Goal: Register for event/course

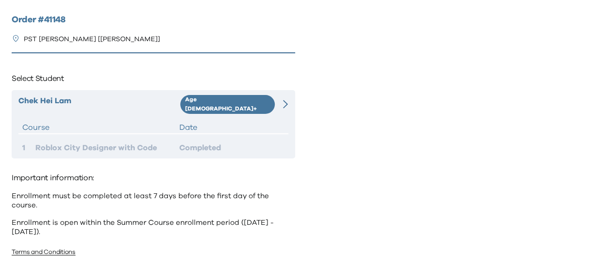
scroll to position [2, 0]
click at [286, 100] on icon at bounding box center [285, 104] width 5 height 9
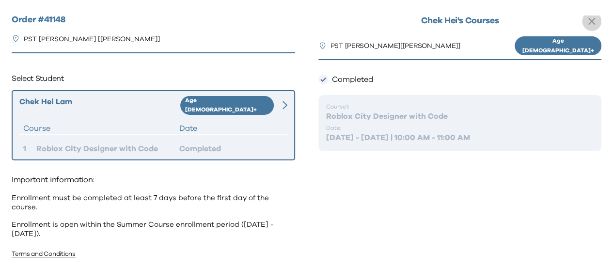
click at [594, 23] on icon "button" at bounding box center [592, 22] width 12 height 12
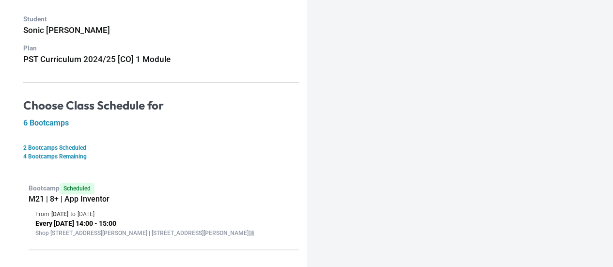
scroll to position [80, 0]
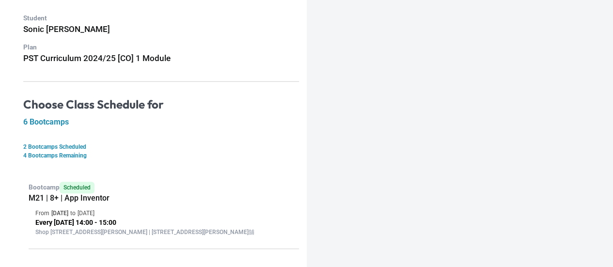
click at [42, 184] on p "Bootcamp Scheduled" at bounding box center [164, 188] width 271 height 12
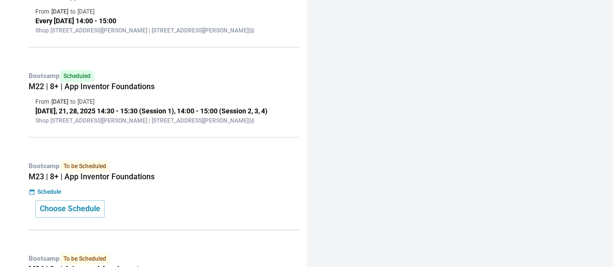
scroll to position [291, 0]
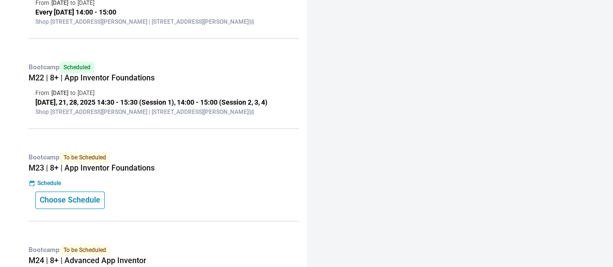
click at [93, 206] on p "Choose Schedule" at bounding box center [70, 200] width 61 height 12
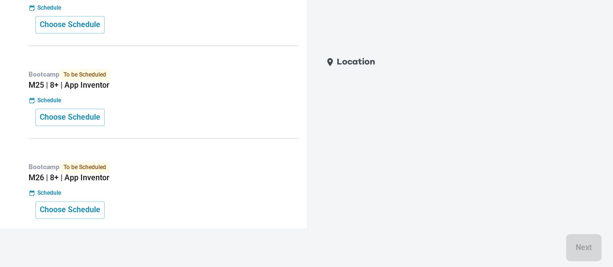
scroll to position [492, 0]
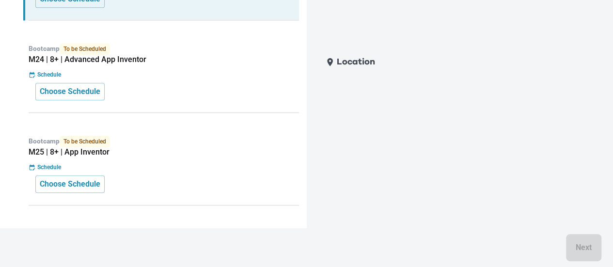
click at [589, 240] on div "Next" at bounding box center [306, 247] width 613 height 39
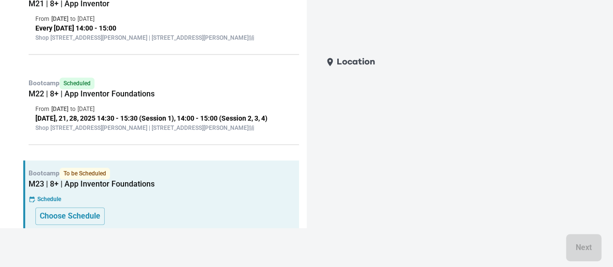
scroll to position [268, 0]
